Goal: Information Seeking & Learning: Learn about a topic

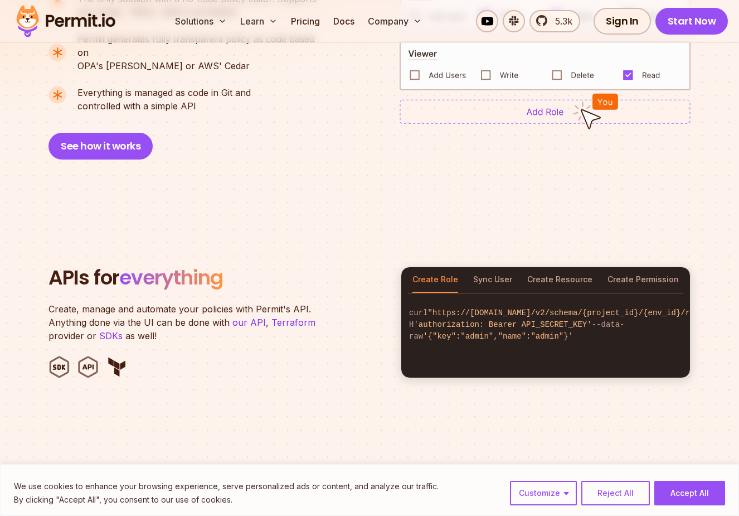
scroll to position [899, 0]
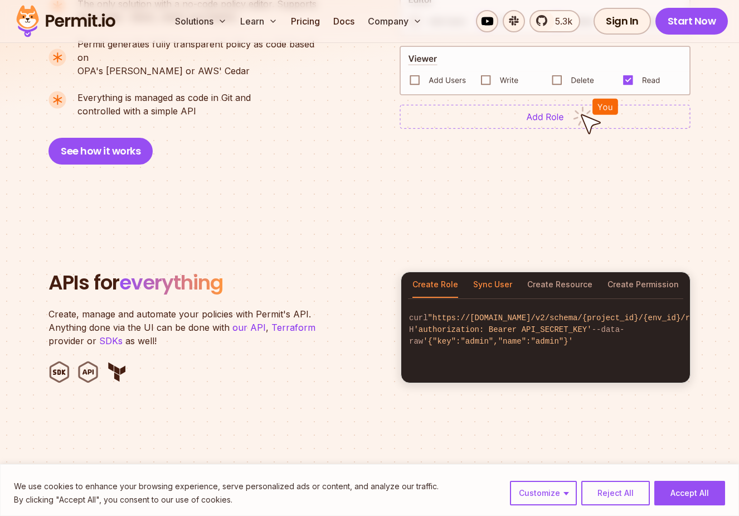
click at [490, 272] on button "Sync User" at bounding box center [492, 285] width 39 height 26
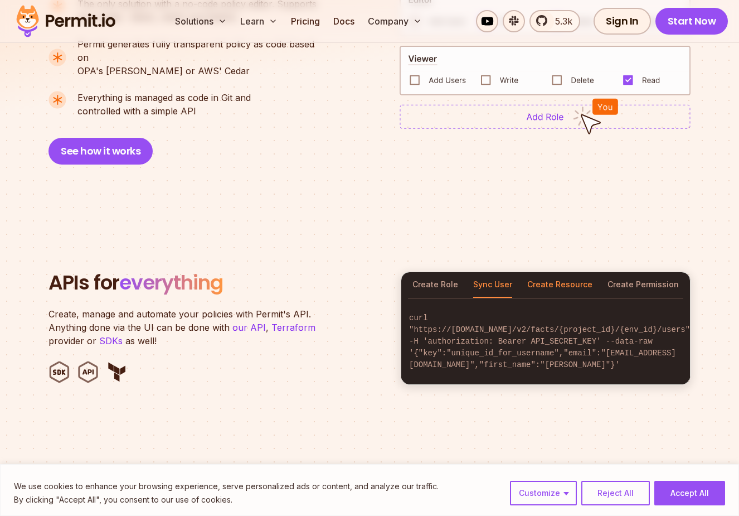
click at [565, 273] on button "Create Resource" at bounding box center [560, 285] width 65 height 26
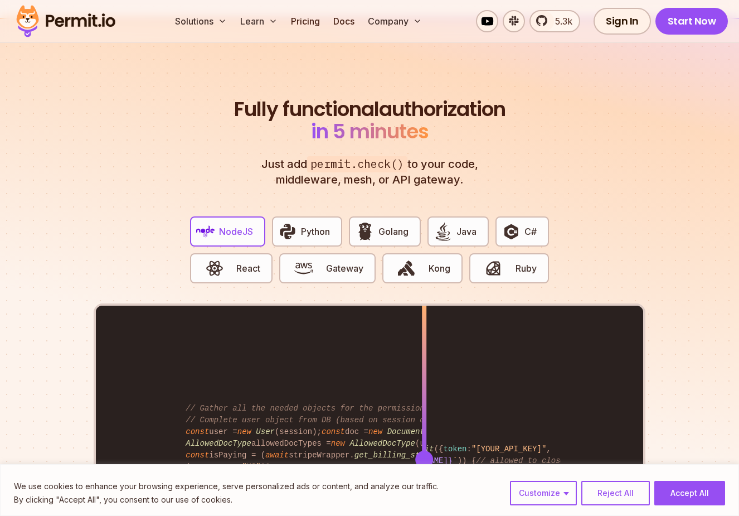
scroll to position [2026, 0]
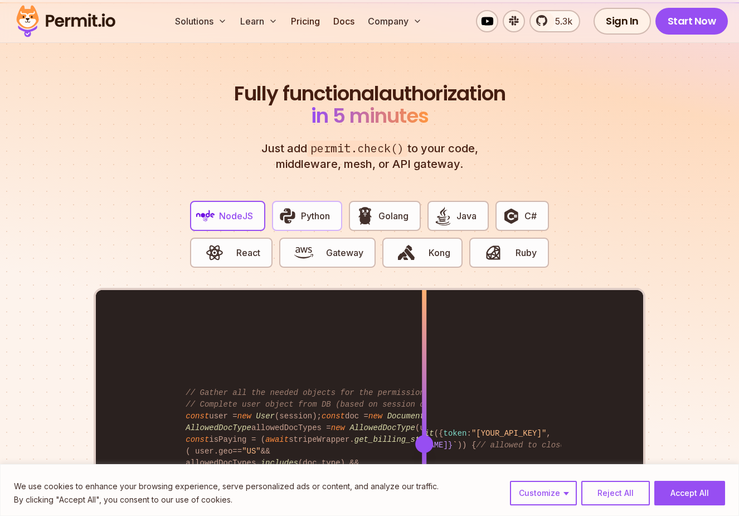
click at [319, 209] on span "Python" at bounding box center [315, 215] width 29 height 13
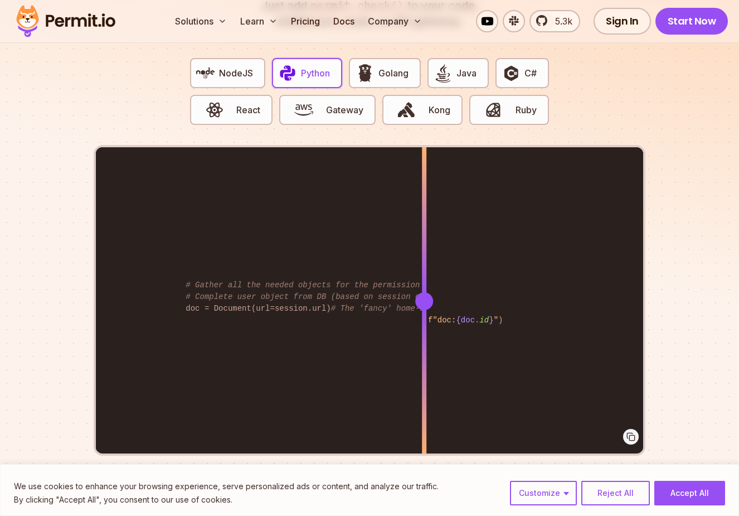
scroll to position [2263, 0]
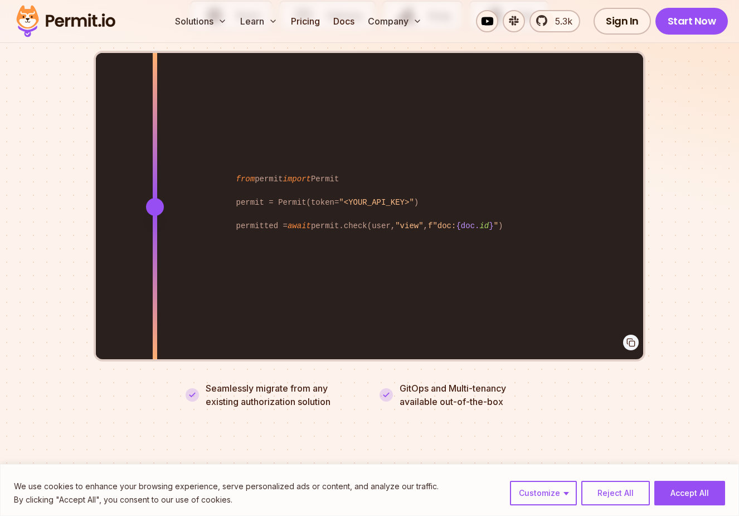
drag, startPoint x: 433, startPoint y: 188, endPoint x: 155, endPoint y: 186, distance: 277.7
click at [155, 186] on div "from permit import Permit permit = Permit(token= "<YOUR_API_KEY>" ) permitted =…" at bounding box center [370, 207] width 548 height 308
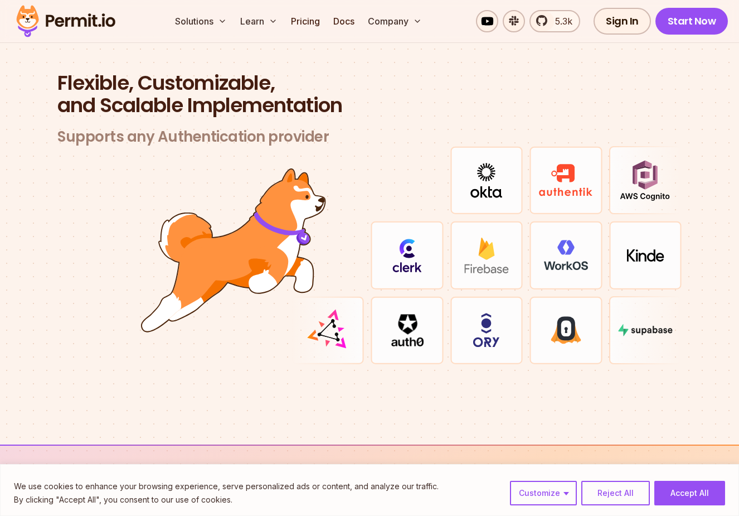
scroll to position [3217, 0]
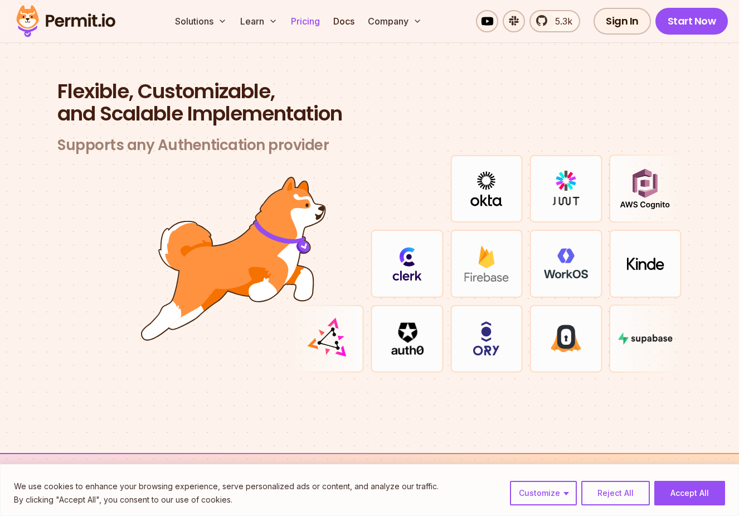
click at [301, 26] on link "Pricing" at bounding box center [306, 21] width 38 height 22
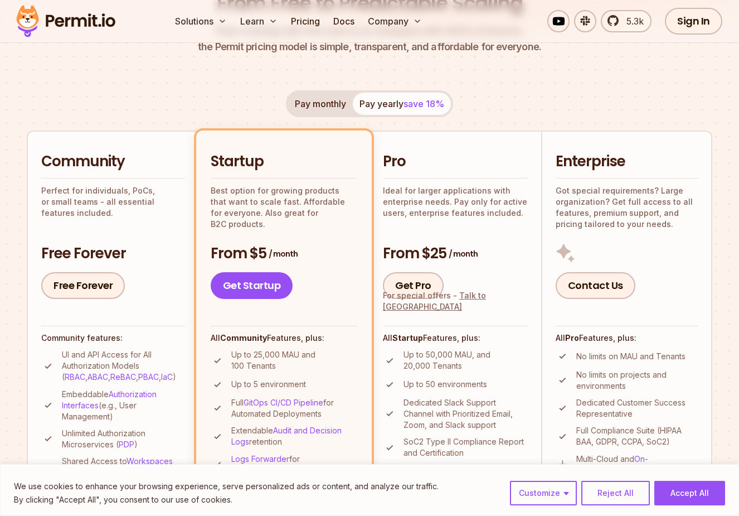
scroll to position [171, 0]
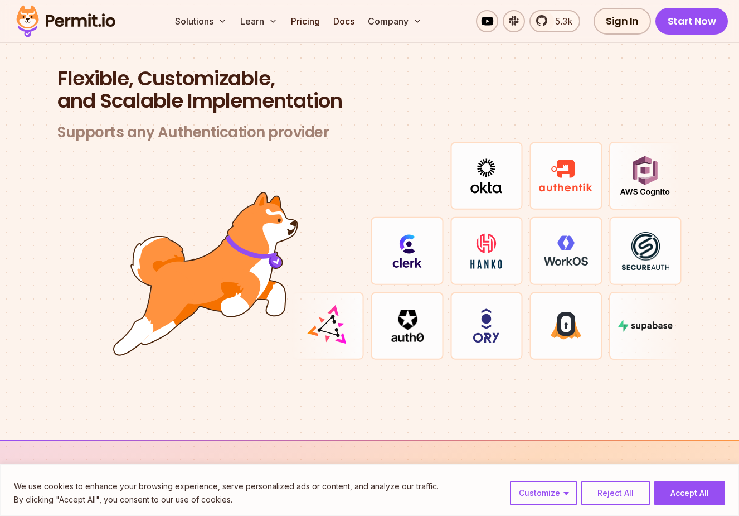
scroll to position [3217, 0]
